Goal: Task Accomplishment & Management: Complete application form

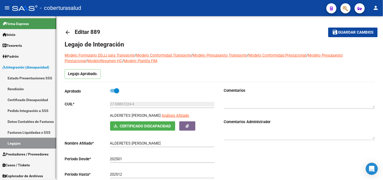
click at [22, 67] on span "Integración (discapacidad)" at bounding box center [26, 67] width 47 height 6
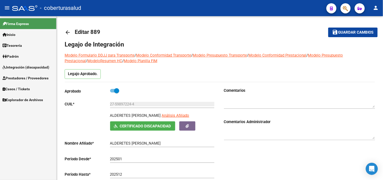
click at [27, 67] on span "Integración (discapacidad)" at bounding box center [26, 67] width 47 height 6
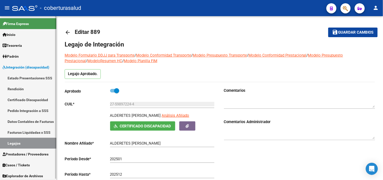
scroll to position [1, 0]
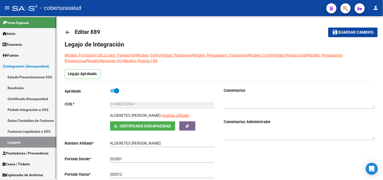
click at [18, 142] on link "Legajos" at bounding box center [28, 142] width 56 height 11
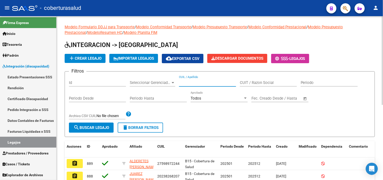
click at [186, 84] on input "CUIL / Apellido" at bounding box center [207, 82] width 57 height 5
paste input "20205800865"
type input "20205800865"
click at [98, 126] on span "search Buscar Legajo" at bounding box center [92, 127] width 36 height 5
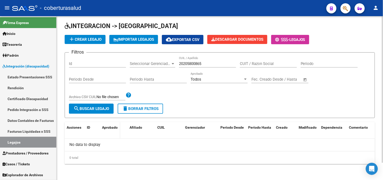
scroll to position [19, 0]
click at [87, 38] on span "add Crear Legajo" at bounding box center [85, 39] width 33 height 5
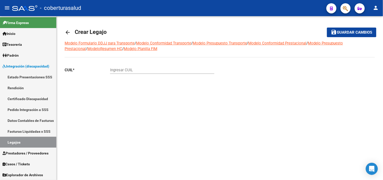
click at [258, 159] on mat-sidenav-content "arrow_back Crear Legajo save Guardar cambios Modelo Formulario DDJJ para Transp…" at bounding box center [220, 98] width 327 height 164
click at [116, 69] on input "Ingresar CUIL" at bounding box center [162, 70] width 104 height 5
paste input "20-20580086-5"
click at [116, 69] on input "20-20580086-5" at bounding box center [162, 70] width 104 height 5
type input "20-20580086-5"
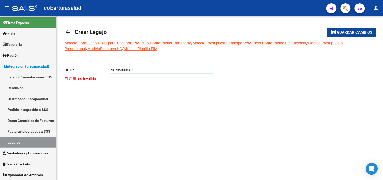
click at [146, 92] on div "CUIL * 20-20580086-5 Ingresar CUIL El CUIL es inválido." at bounding box center [140, 83] width 151 height 41
click at [68, 31] on mat-icon "arrow_back" at bounding box center [68, 32] width 6 height 6
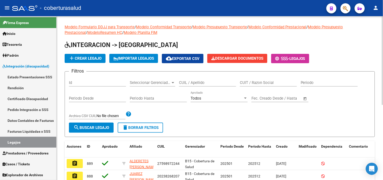
click at [199, 82] on input "CUIL / Apellido" at bounding box center [207, 82] width 57 height 5
paste input "20205800868"
type input "20205800868"
click at [88, 126] on span "search Buscar Legajo" at bounding box center [92, 127] width 36 height 5
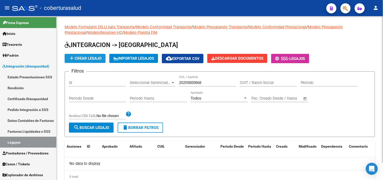
click at [94, 56] on span "add Crear Legajo" at bounding box center [85, 58] width 33 height 5
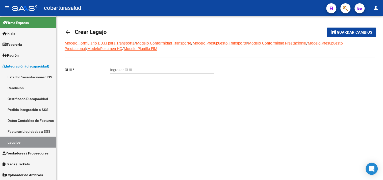
click at [117, 69] on input "Ingresar CUIL" at bounding box center [162, 70] width 104 height 5
paste input "20-20580086-8"
type input "20-20580086-8"
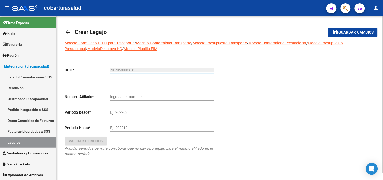
type input "[PERSON_NAME] [PERSON_NAME]"
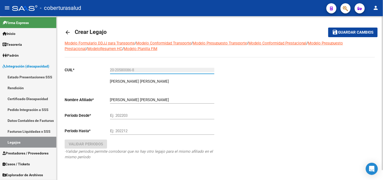
type input "20-20580086-8"
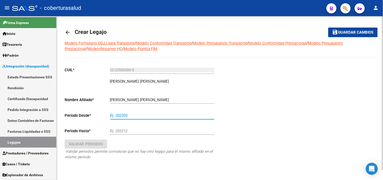
click at [131, 115] on input "Ej: 202203" at bounding box center [162, 115] width 104 height 5
type input "202501"
click at [133, 131] on input "Ej: 202212" at bounding box center [162, 131] width 104 height 5
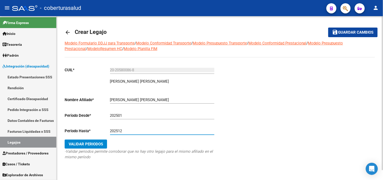
type input "202512"
click at [84, 143] on span "Validar Periodos" at bounding box center [86, 144] width 34 height 5
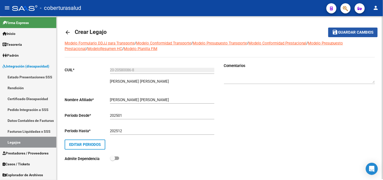
click at [357, 32] on span "Guardar cambios" at bounding box center [356, 32] width 35 height 5
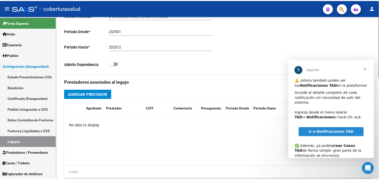
scroll to position [140, 0]
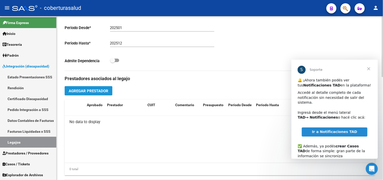
click at [86, 90] on span "Agregar Prestador" at bounding box center [89, 91] width 40 height 5
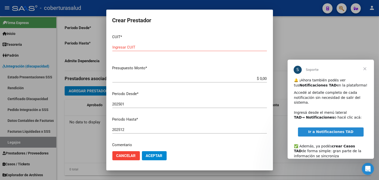
click at [233, 65] on p "Presupuesto Monto *" at bounding box center [189, 68] width 155 height 6
click at [127, 47] on input "Ingresar CUIT" at bounding box center [189, 47] width 155 height 5
paste input "30-71525424-3"
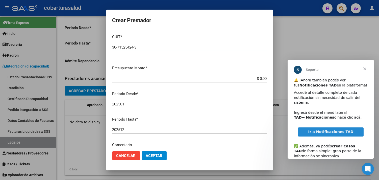
type input "30-71525424-3"
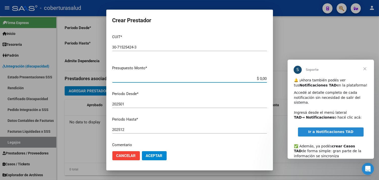
click at [234, 78] on input "$ 0,00" at bounding box center [189, 78] width 155 height 5
click at [264, 79] on app-form-text-field "Presupuesto Monto * $ 0,00 Ingresar el monto" at bounding box center [191, 73] width 159 height 16
drag, startPoint x: 262, startPoint y: 78, endPoint x: 254, endPoint y: 79, distance: 7.6
click at [253, 79] on input "$ 0,00" at bounding box center [189, 78] width 155 height 5
paste input "3.540.814.47"
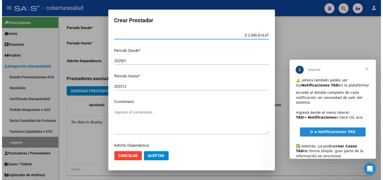
scroll to position [56, 0]
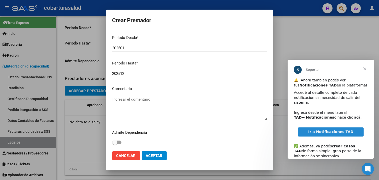
type input "$ 3.540.814,47"
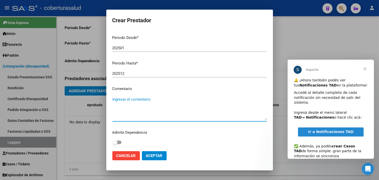
click at [137, 102] on textarea "Ingresar el comentario" at bounding box center [189, 109] width 155 height 24
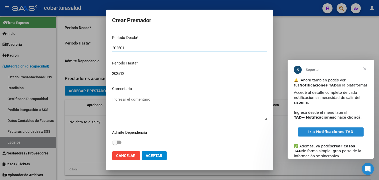
click at [125, 46] on input "202501" at bounding box center [189, 48] width 155 height 5
type input "202508"
click at [131, 99] on textarea "Ingresar el comentario" at bounding box center [189, 109] width 155 height 24
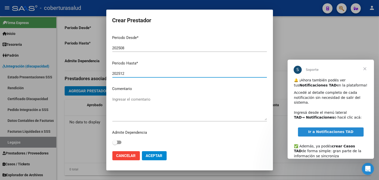
click at [233, 75] on input "202512" at bounding box center [189, 73] width 155 height 5
click at [116, 99] on textarea "Ingresar el comentario" at bounding box center [189, 109] width 155 height 24
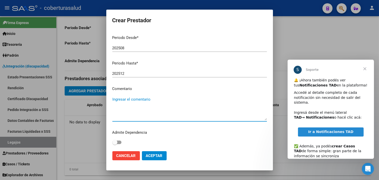
paste textarea "Cod. 94 Rehabilitacion- Internacion"
type textarea "Cod. 94 Rehabilitacion- Internacion"
click at [124, 47] on input "202508" at bounding box center [189, 48] width 155 height 5
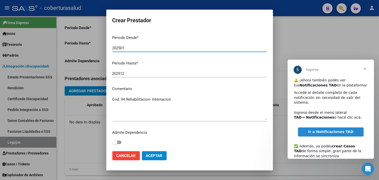
type input "202501"
click at [161, 99] on textarea "Cod. 94 Rehabilitacion- Internacion" at bounding box center [189, 109] width 155 height 24
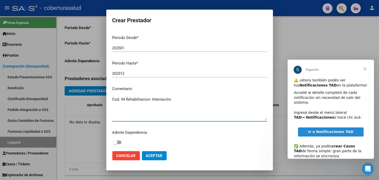
type textarea "Cod. 94 Rehabilitacion- Internación"
click at [151, 155] on span "Aceptar" at bounding box center [154, 155] width 17 height 5
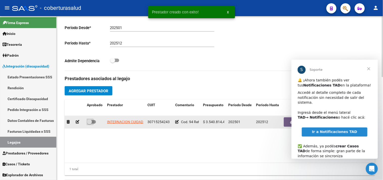
click at [95, 122] on span at bounding box center [91, 122] width 9 height 4
click at [89, 124] on input "checkbox" at bounding box center [89, 124] width 0 height 0
checkbox input "true"
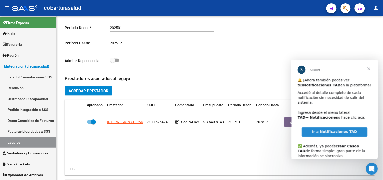
click at [369, 68] on span "Cerrar" at bounding box center [369, 68] width 18 height 18
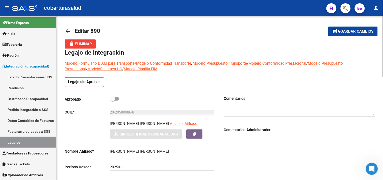
scroll to position [0, 0]
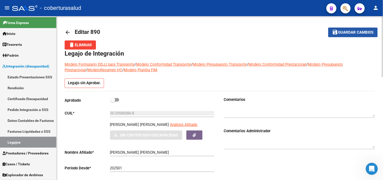
click at [354, 32] on span "Guardar cambios" at bounding box center [356, 32] width 35 height 5
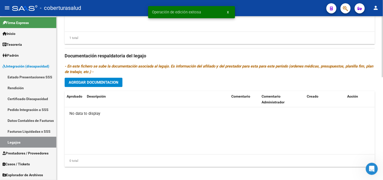
scroll to position [275, 0]
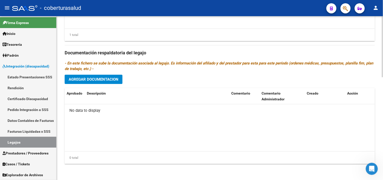
click at [102, 80] on span "Agregar Documentacion" at bounding box center [94, 79] width 50 height 5
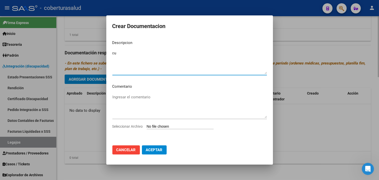
type textarea "c"
type textarea "CUD"
click at [148, 125] on input "Seleccionar Archivo" at bounding box center [180, 126] width 67 height 5
type input "C:\fakepath\PDF 1 - [PERSON_NAME].pdf"
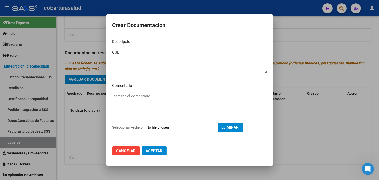
click at [150, 152] on span "Aceptar" at bounding box center [154, 151] width 17 height 5
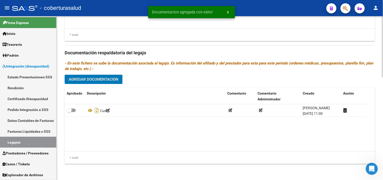
click at [97, 79] on span "Agregar Documentacion" at bounding box center [94, 79] width 50 height 5
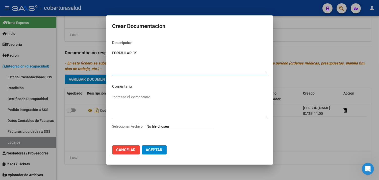
type textarea "FORMULARIOS"
click at [158, 127] on input "Seleccionar Archivo" at bounding box center [180, 126] width 67 height 5
type input "C:\fakepath\PDF 2 - [PERSON_NAME].pdf"
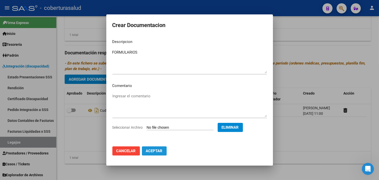
click at [152, 151] on span "Aceptar" at bounding box center [154, 151] width 17 height 5
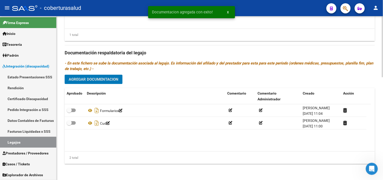
click at [97, 80] on span "Agregar Documentacion" at bounding box center [94, 79] width 50 height 5
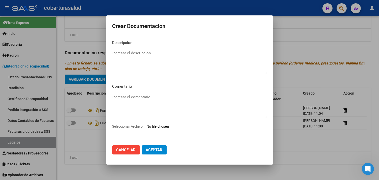
click at [237, 56] on textarea "Ingresar el descripcion" at bounding box center [189, 62] width 155 height 24
click at [113, 52] on textarea "Ingresar el descripcion" at bounding box center [189, 62] width 155 height 24
paste textarea "Rehabilitacion- Internacion"
click at [145, 52] on textarea "Rehabilitacion- Internacion" at bounding box center [189, 62] width 155 height 24
type textarea "Rehabilitacion- Internación"
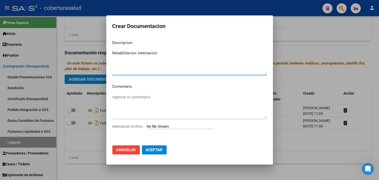
click at [154, 125] on input "Seleccionar Archivo" at bounding box center [180, 126] width 67 height 5
type input "C:\fakepath\PDF 3 - [PERSON_NAME].pdf"
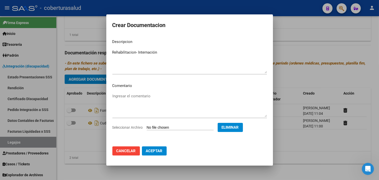
click at [153, 149] on span "Aceptar" at bounding box center [154, 151] width 17 height 5
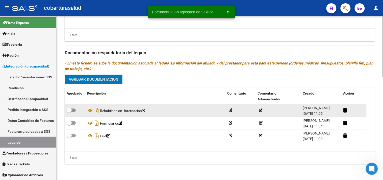
click at [75, 110] on span at bounding box center [71, 110] width 9 height 4
click at [69, 112] on input "checkbox" at bounding box center [69, 112] width 0 height 0
checkbox input "true"
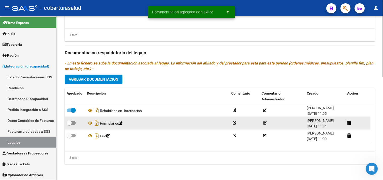
click at [75, 122] on span at bounding box center [71, 123] width 9 height 4
click at [69, 125] on input "checkbox" at bounding box center [69, 125] width 0 height 0
checkbox input "true"
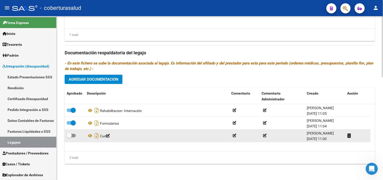
click at [74, 136] on span at bounding box center [71, 136] width 9 height 4
click at [69, 137] on input "checkbox" at bounding box center [69, 137] width 0 height 0
checkbox input "true"
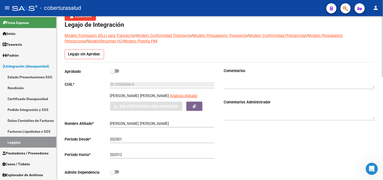
scroll to position [0, 0]
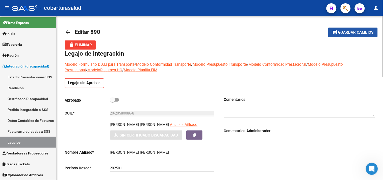
click at [352, 33] on span "Guardar cambios" at bounding box center [356, 32] width 35 height 5
click at [118, 100] on span at bounding box center [114, 100] width 9 height 4
click at [113, 102] on input "checkbox" at bounding box center [112, 102] width 0 height 0
checkbox input "true"
